Goal: Find specific page/section: Find specific page/section

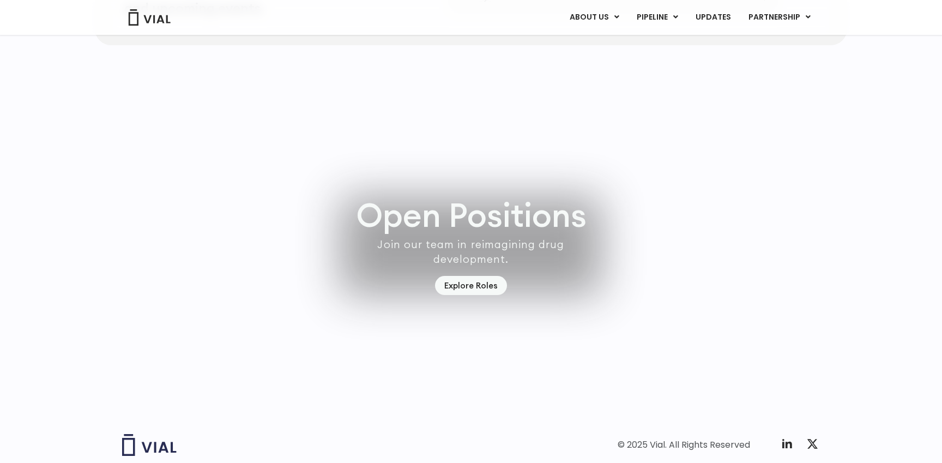
scroll to position [3126, 0]
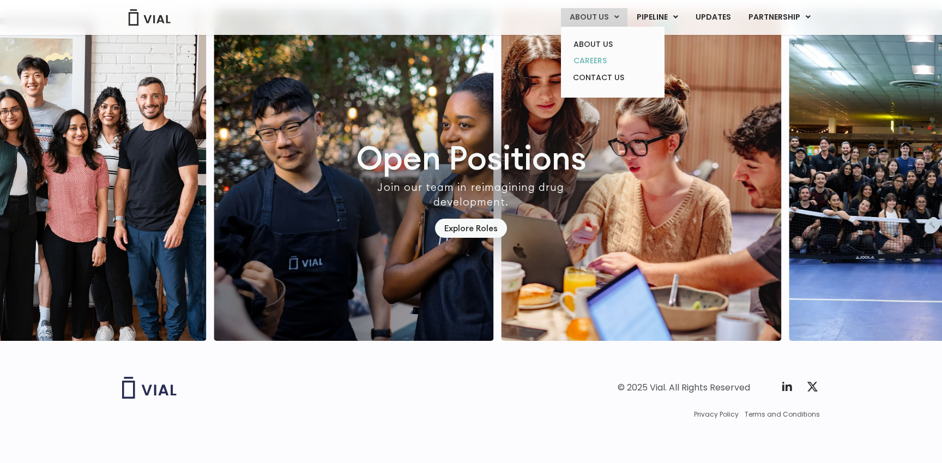
click at [590, 57] on link "CAREERS" at bounding box center [612, 60] width 95 height 17
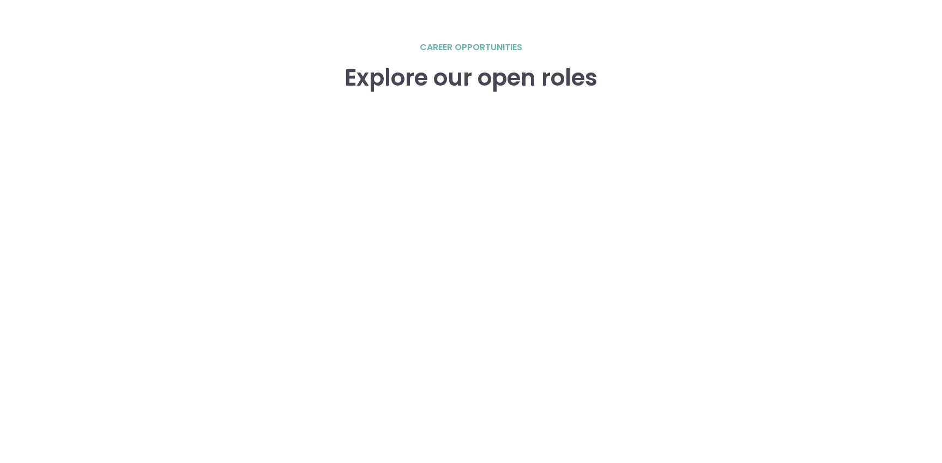
scroll to position [1675, 0]
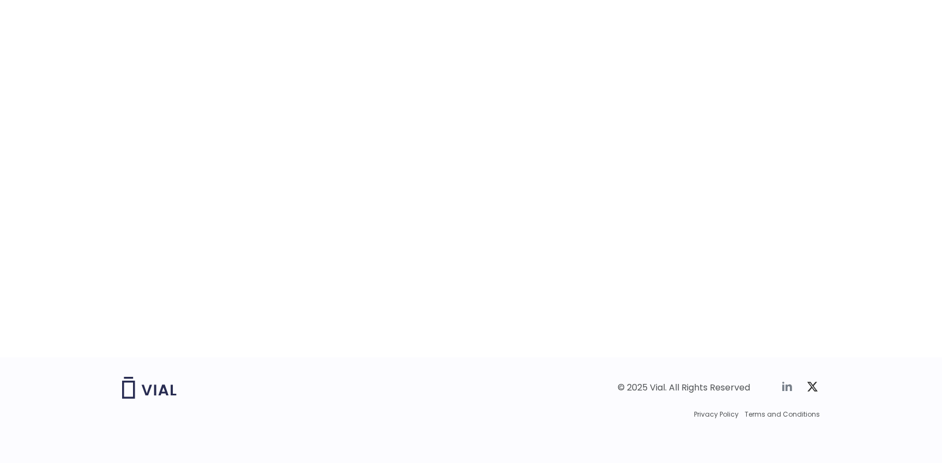
click at [788, 388] on icon at bounding box center [787, 386] width 13 height 13
